Goal: Task Accomplishment & Management: Manage account settings

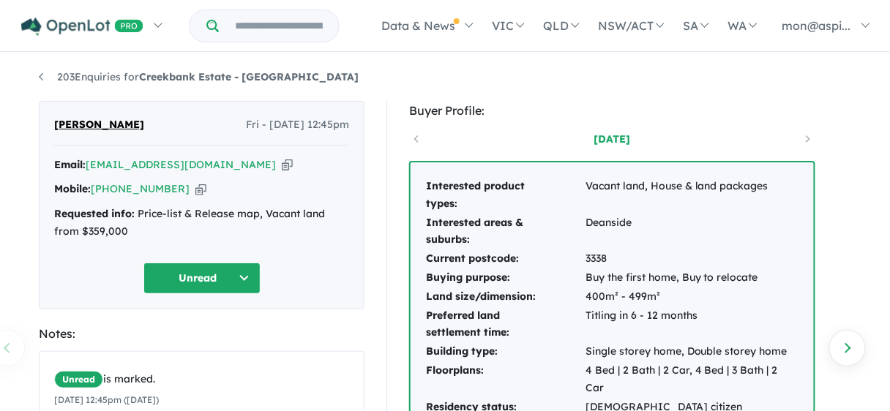
click at [241, 275] on button "Unread" at bounding box center [202, 278] width 117 height 31
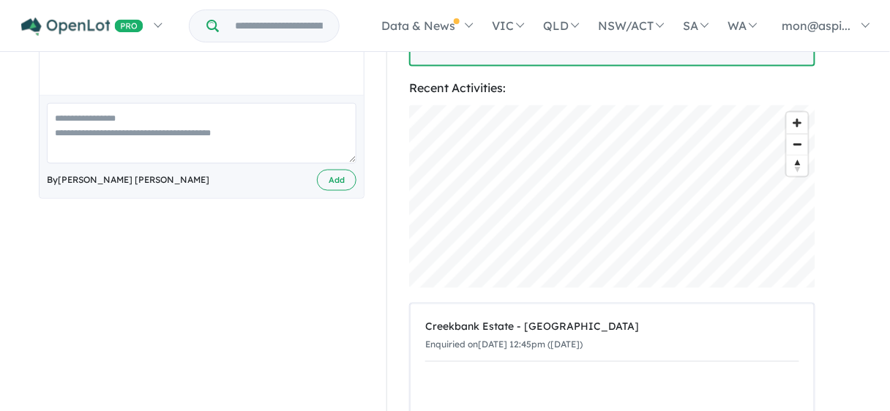
click at [833, 146] on div "Buyer Profile: [DATE] Interested product types: Vacant land, House & land packa…" at bounding box center [619, 106] width 465 height 949
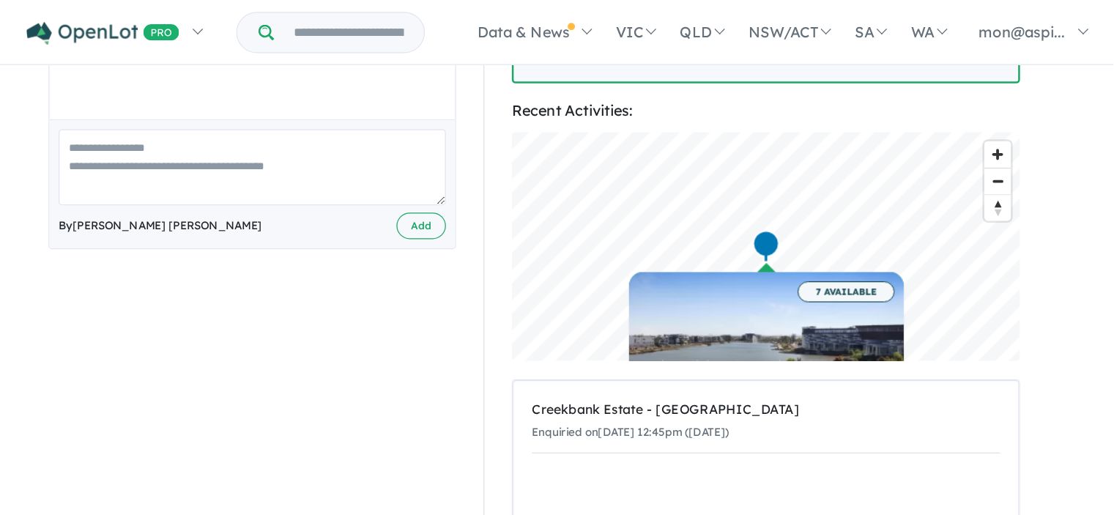
scroll to position [0, 0]
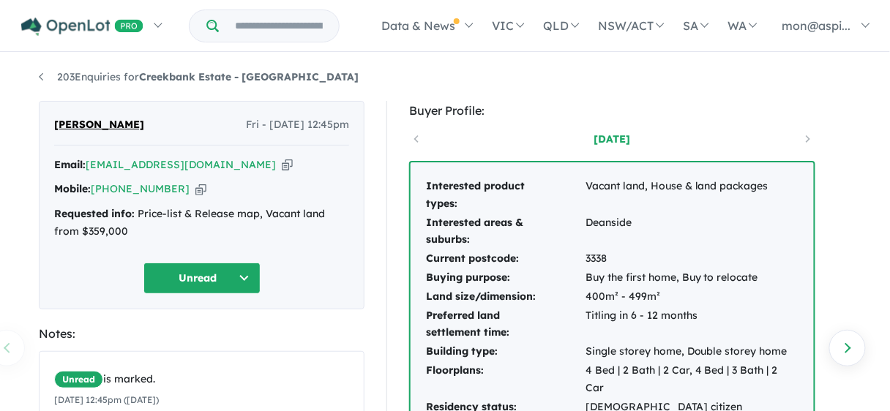
click at [671, 83] on ul "203 Enquiries for Creekbank Estate - [GEOGRAPHIC_DATA]" at bounding box center [445, 78] width 813 height 18
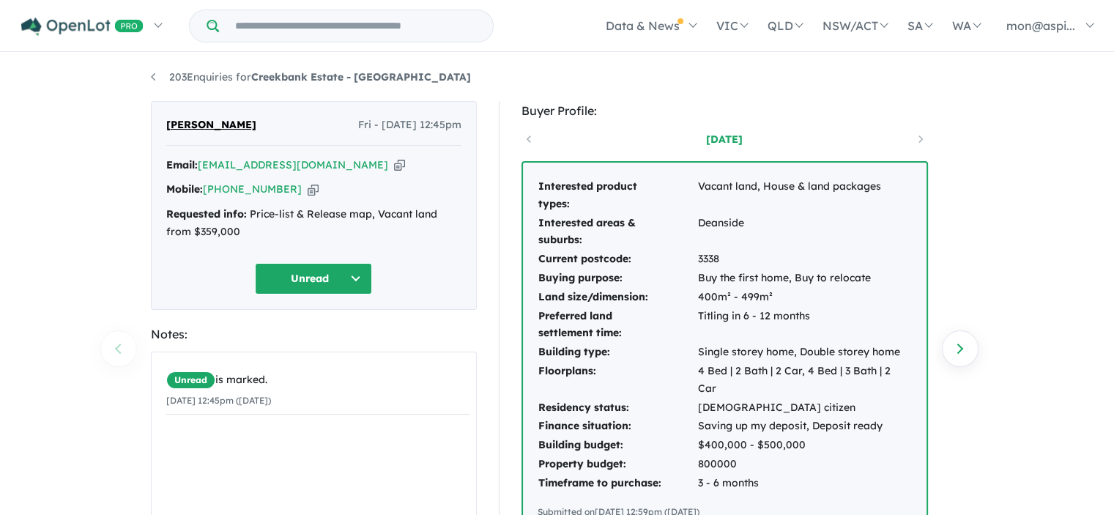
click at [360, 272] on button "Unread" at bounding box center [313, 278] width 117 height 31
click at [317, 348] on button "Assigned" at bounding box center [319, 347] width 127 height 34
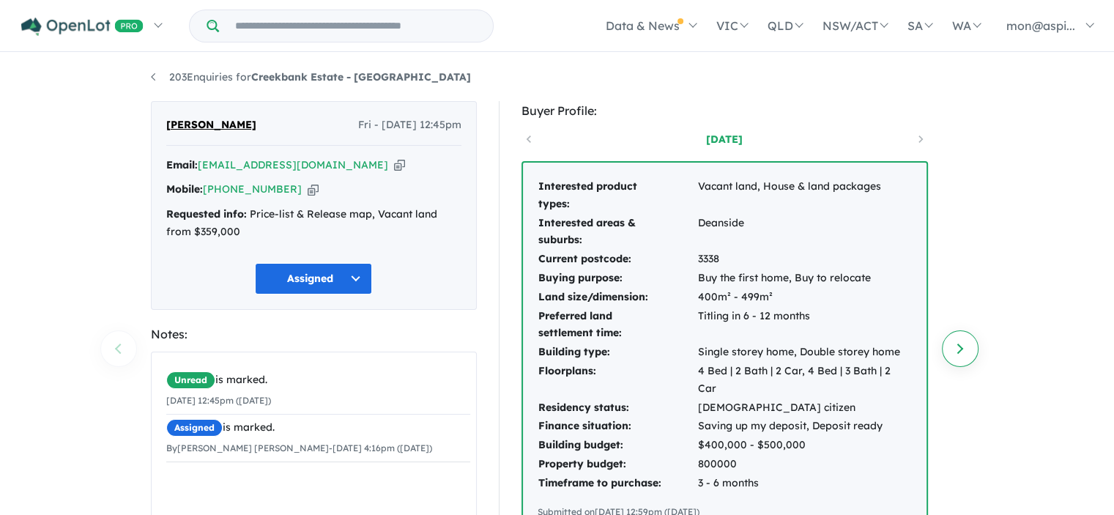
click at [890, 353] on link "Next enquiry" at bounding box center [960, 348] width 37 height 37
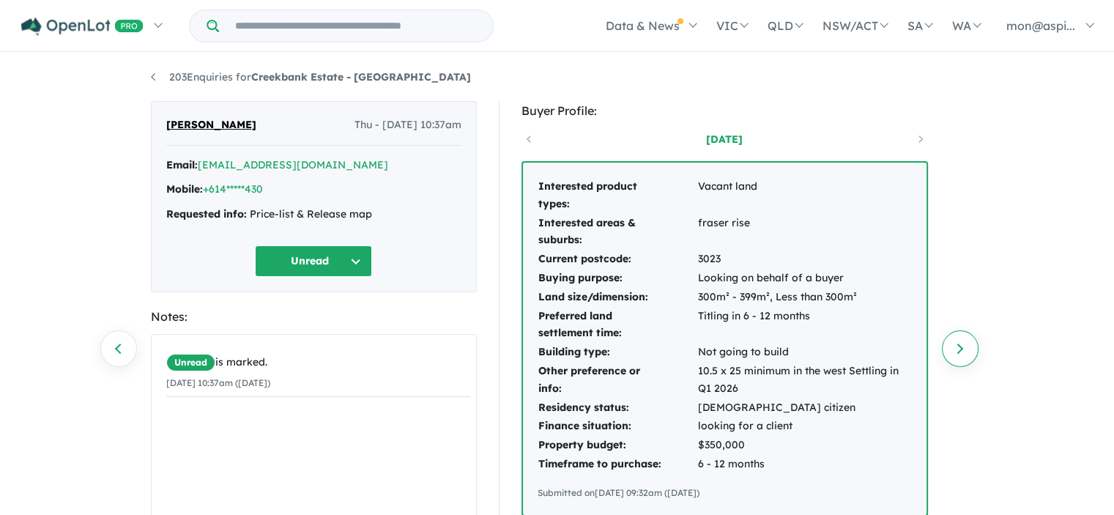
click at [890, 357] on link "Next enquiry" at bounding box center [960, 348] width 37 height 37
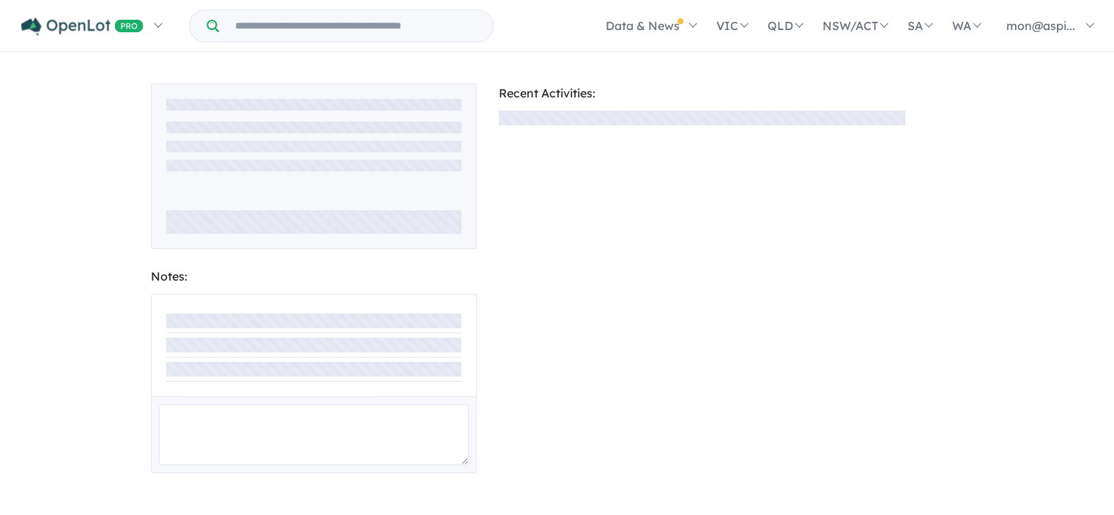
click at [890, 354] on div "Recent Activities:" at bounding box center [731, 278] width 487 height 390
click at [121, 357] on div "Notes: Recent Activities:" at bounding box center [557, 285] width 1114 height 463
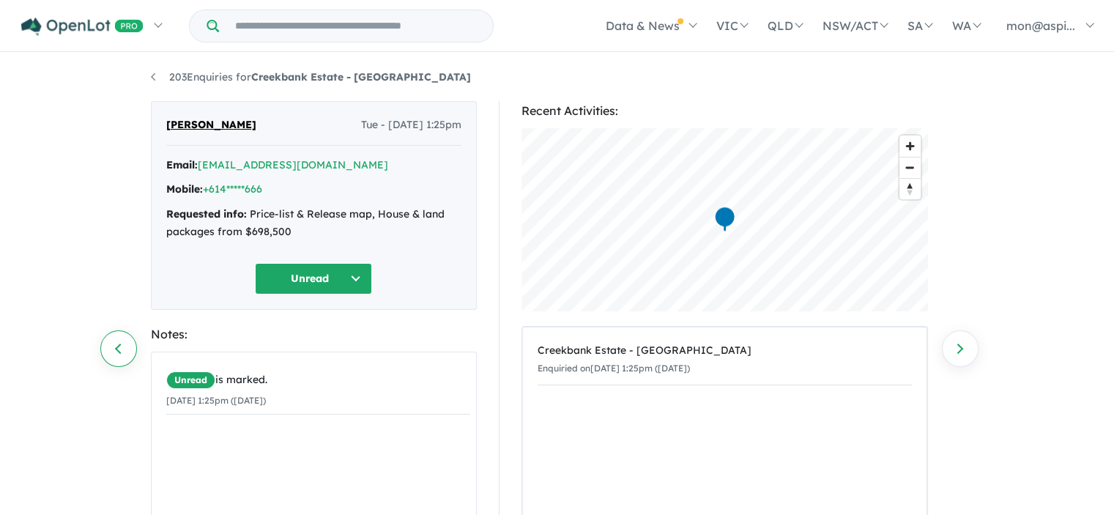
click at [114, 351] on link "Previous enquiry" at bounding box center [118, 348] width 37 height 37
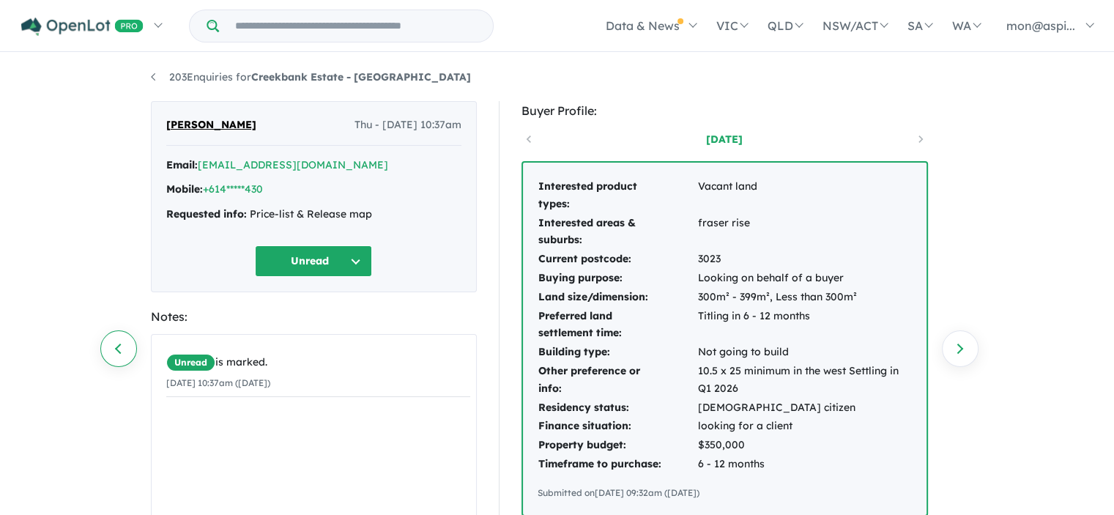
click at [117, 351] on link "Previous enquiry" at bounding box center [118, 348] width 37 height 37
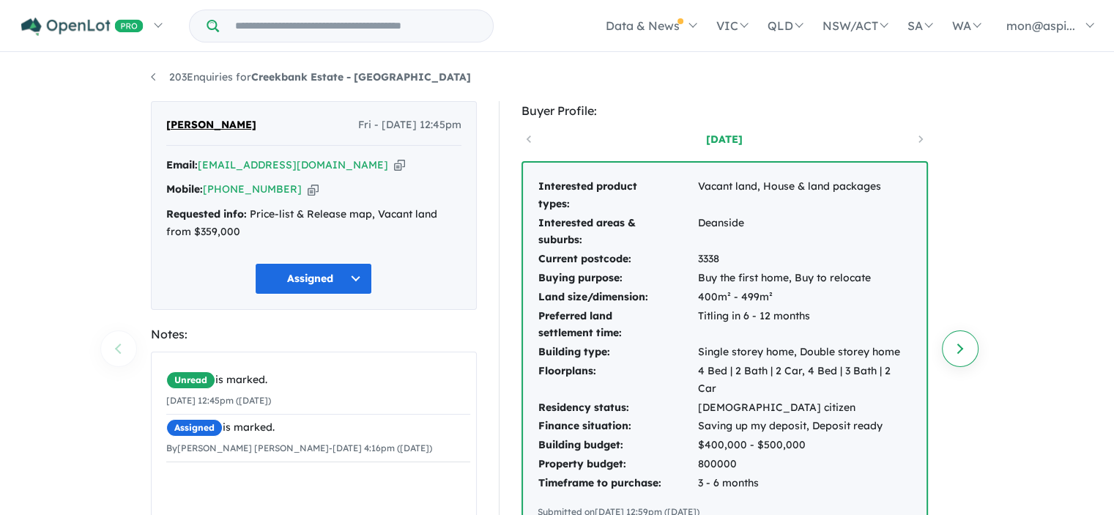
click at [890, 351] on link "Next enquiry" at bounding box center [960, 348] width 37 height 37
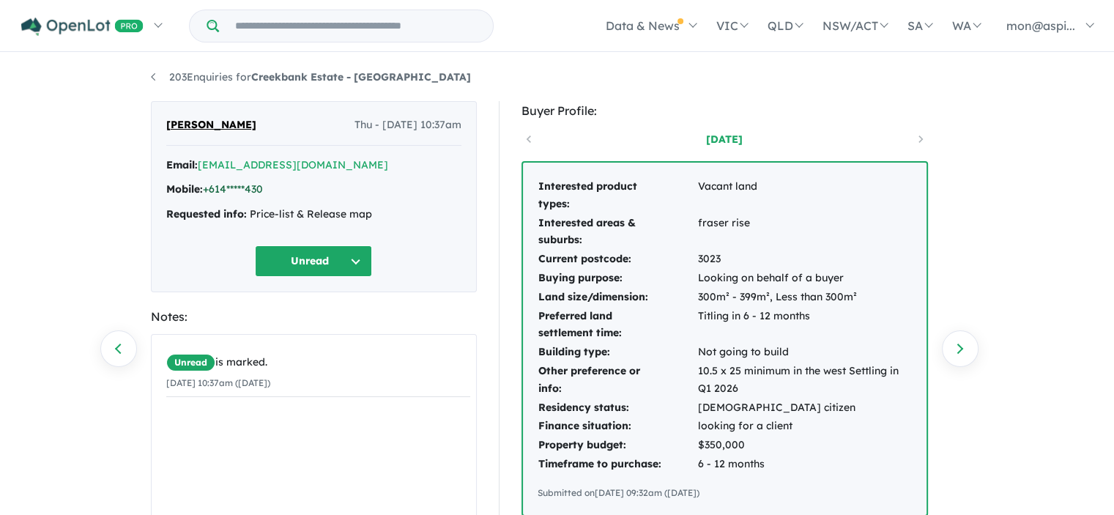
click at [258, 188] on link "+614*****430" at bounding box center [233, 188] width 60 height 13
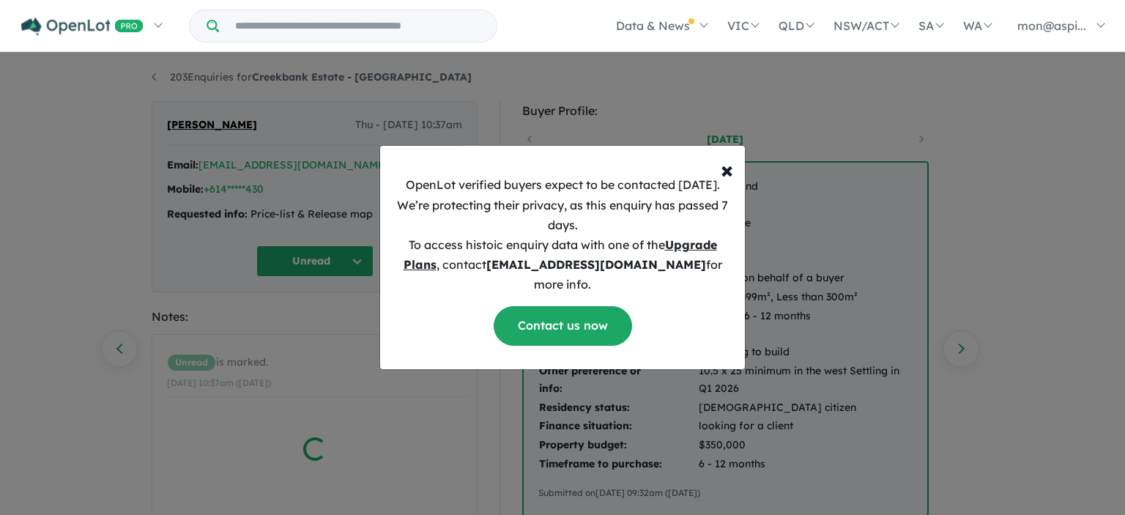
click at [121, 350] on div "× Close OpenLot verified buyers expect to be contacted [DATE]. We’re protecting…" at bounding box center [562, 257] width 1125 height 515
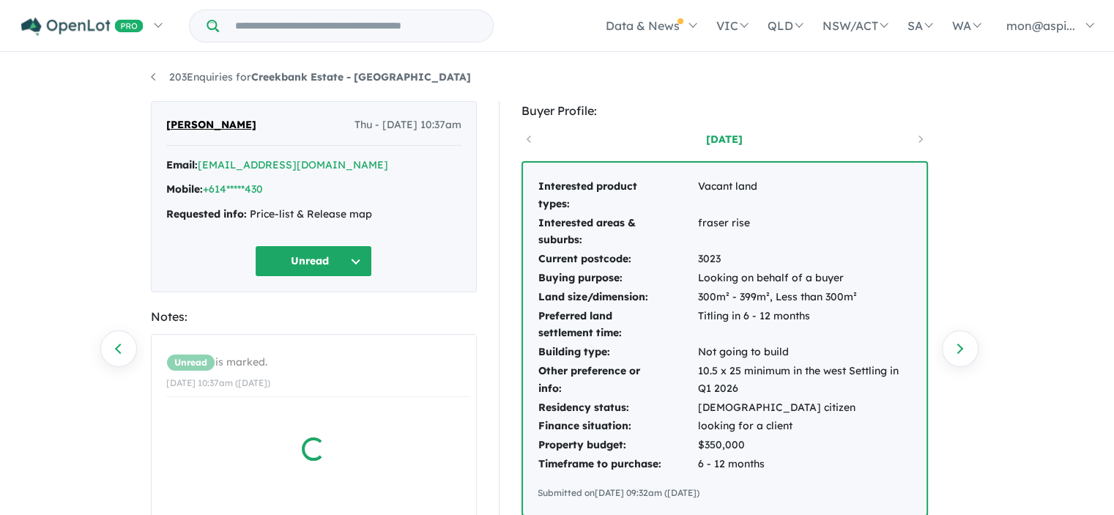
click at [728, 161] on div "Interested product types: Vacant land Interested areas & suburbs: fraser rise C…" at bounding box center [724, 338] width 406 height 355
click at [126, 344] on link "Previous enquiry" at bounding box center [118, 348] width 37 height 37
